Goal: Find specific page/section: Find specific page/section

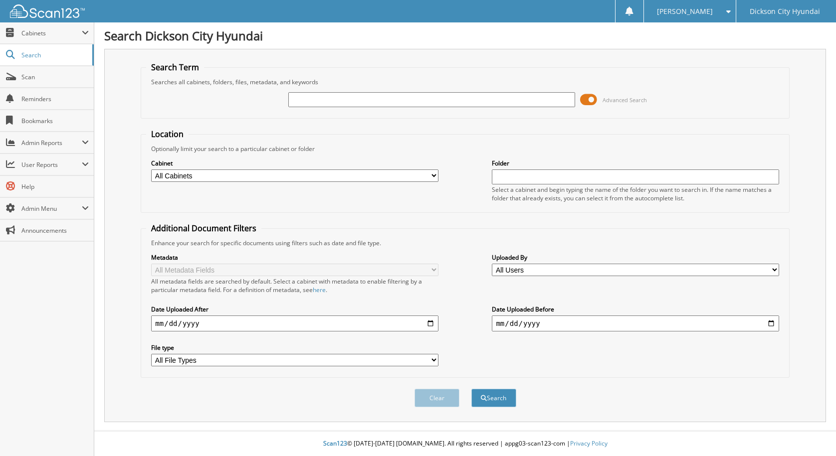
click at [358, 97] on input "text" at bounding box center [431, 99] width 287 height 15
type input "3612469"
click at [471, 389] on button "Search" at bounding box center [493, 398] width 45 height 18
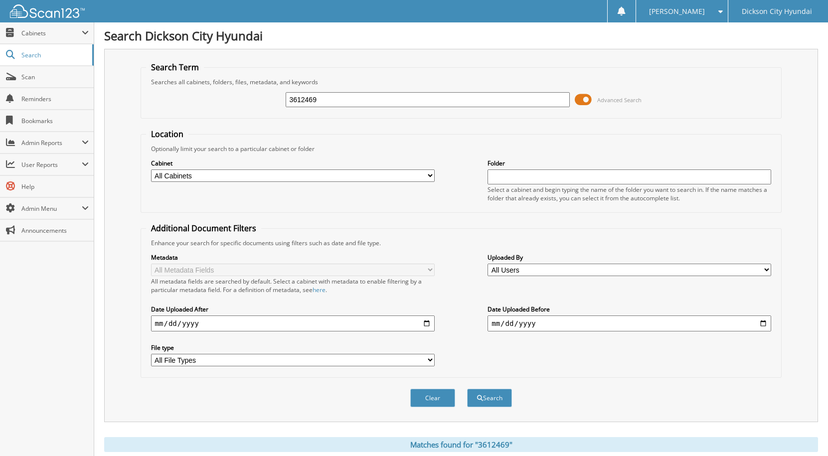
scroll to position [162, 0]
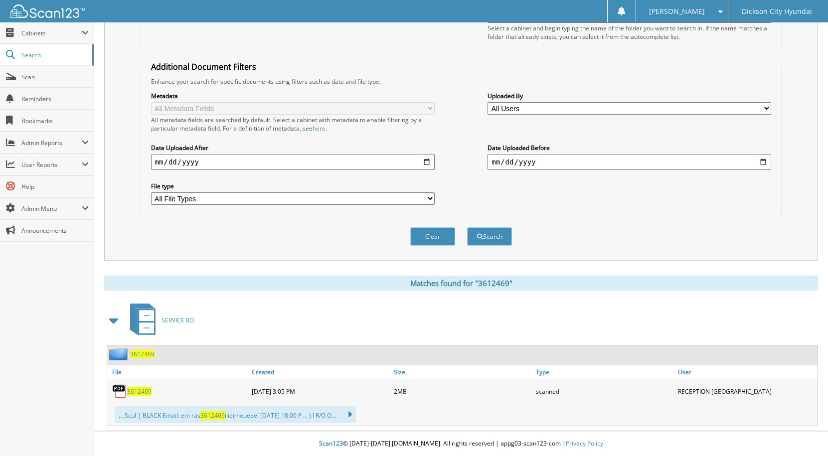
click at [147, 390] on span "3612469" at bounding box center [139, 391] width 24 height 8
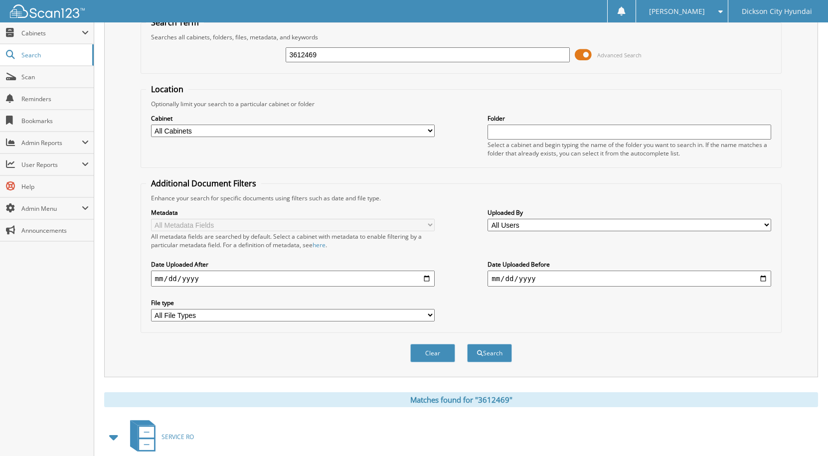
scroll to position [0, 0]
